Goal: Check status: Check status

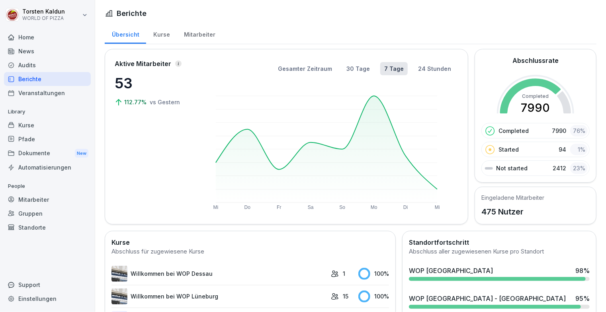
click at [30, 65] on div "Audits" at bounding box center [47, 65] width 87 height 14
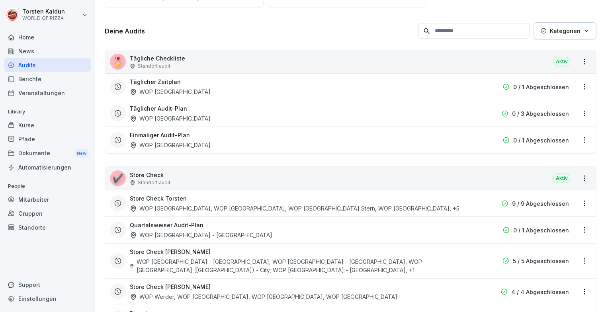
scroll to position [89, 0]
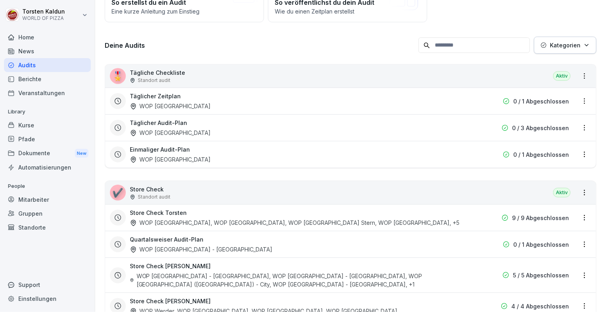
click at [444, 221] on div "Store Check Torsten WOP [GEOGRAPHIC_DATA], WOP [GEOGRAPHIC_DATA], WOP [GEOGRAPH…" at bounding box center [300, 218] width 340 height 18
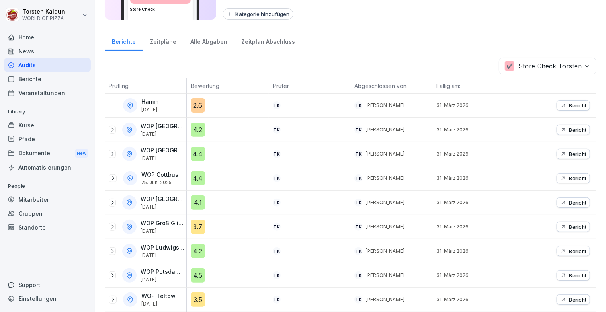
scroll to position [80, 0]
click at [560, 175] on icon "button" at bounding box center [563, 178] width 6 height 6
